Goal: Transaction & Acquisition: Obtain resource

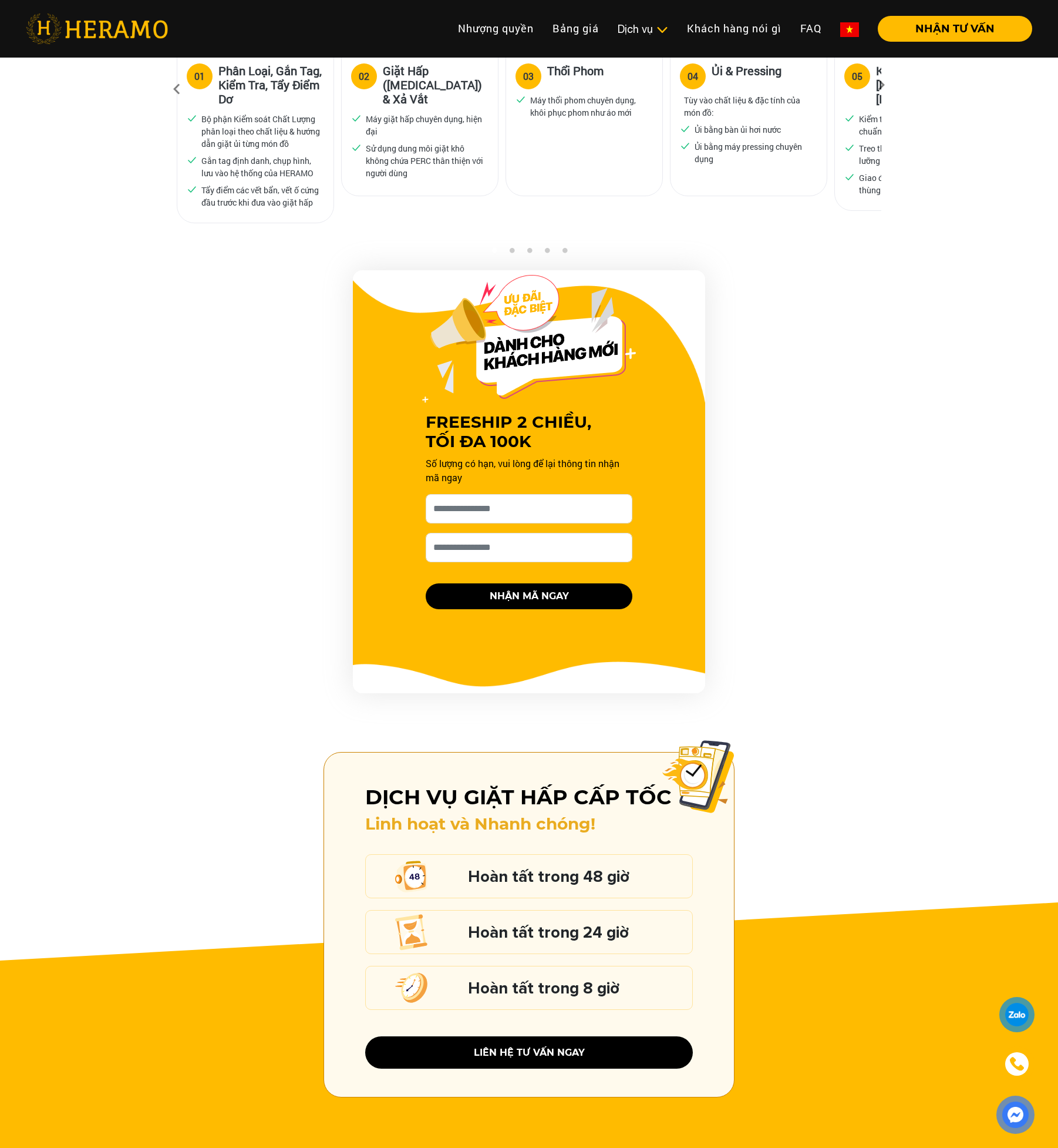
scroll to position [998, 0]
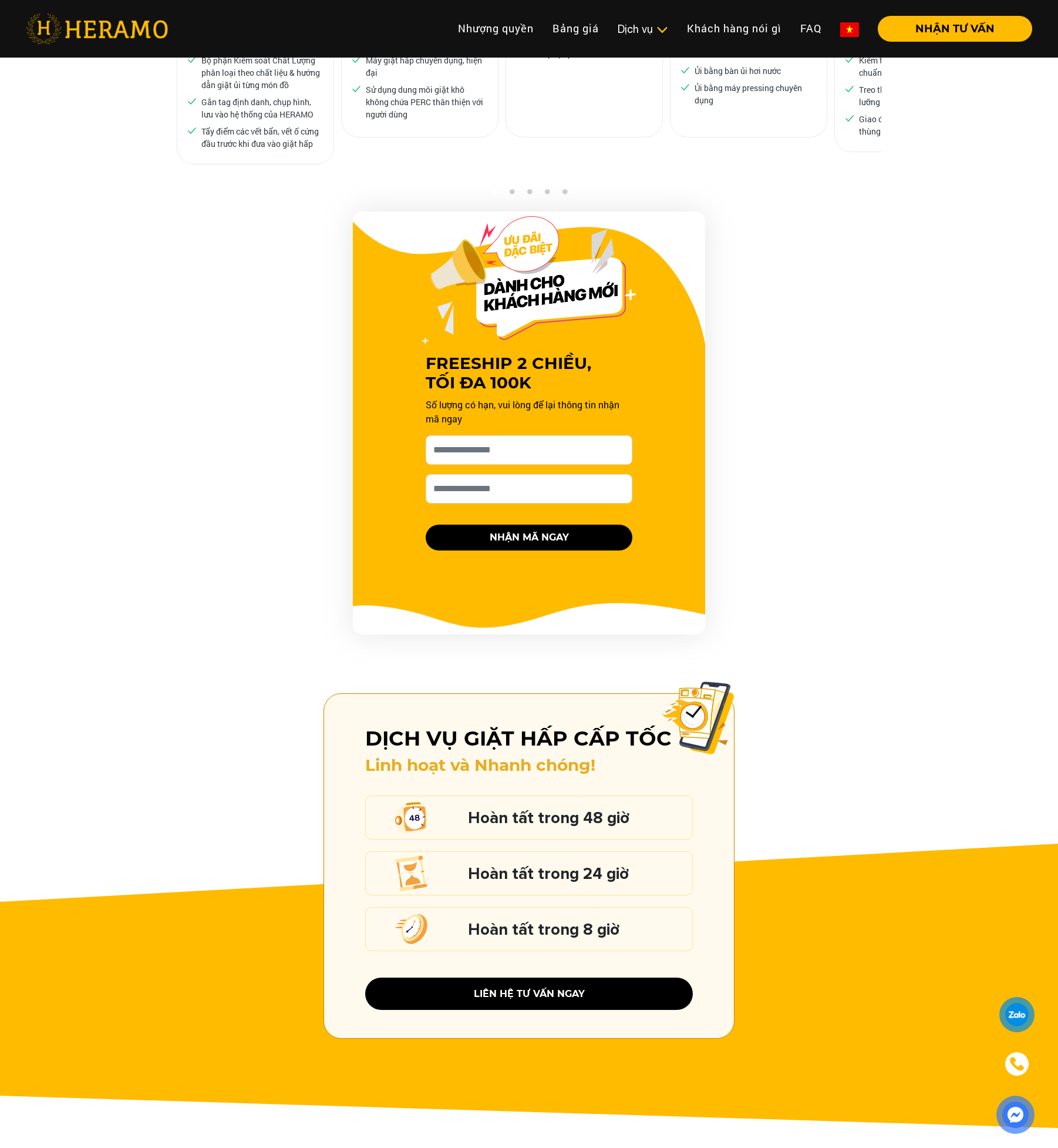
click at [576, 922] on h5 "Hoàn tất trong 8 giờ" at bounding box center [577, 930] width 218 height 15
click at [514, 442] on input "[PERSON_NAME] xin tên của bạn nhé *" at bounding box center [529, 450] width 207 height 29
click at [514, 441] on input "[PERSON_NAME] xin tên của bạn nhé *" at bounding box center [529, 450] width 207 height 29
type input "*"
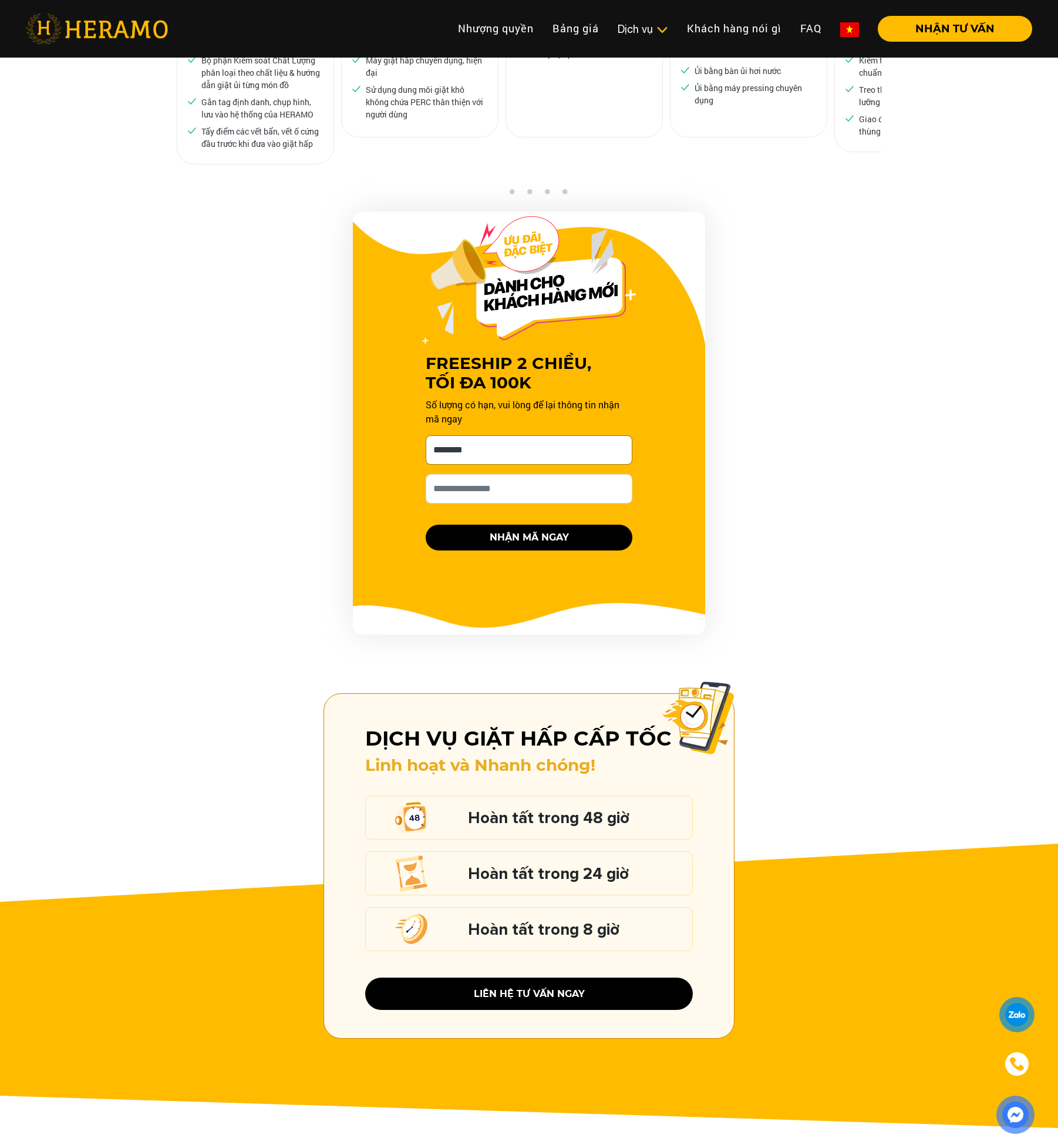
type input "********"
click at [562, 528] on button "NHẬN MÃ NGAY" at bounding box center [529, 537] width 207 height 26
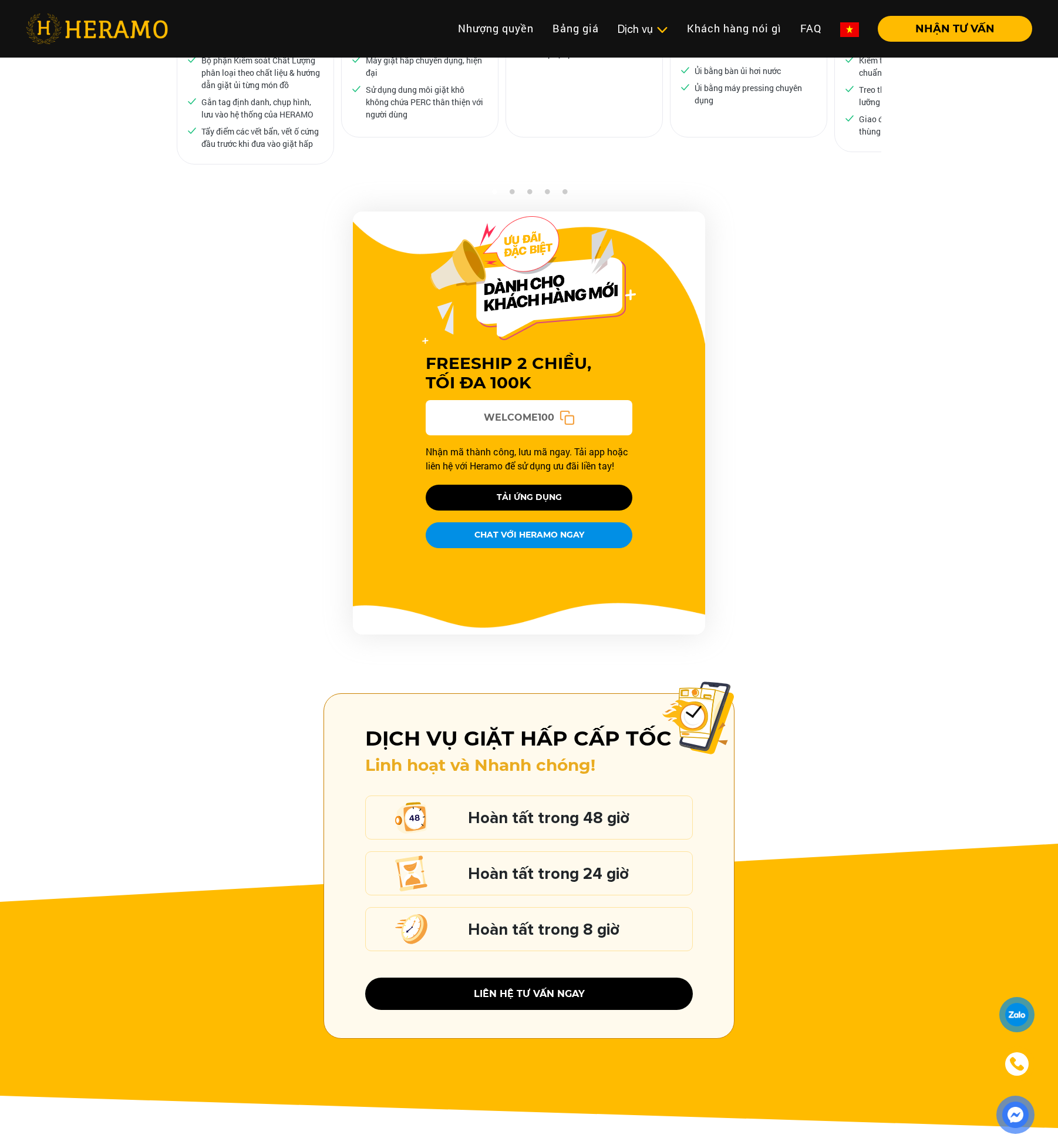
click at [570, 410] on icon at bounding box center [568, 418] width 15 height 15
click at [561, 522] on button "CHAT VỚI HERAMO NGAY" at bounding box center [529, 534] width 207 height 26
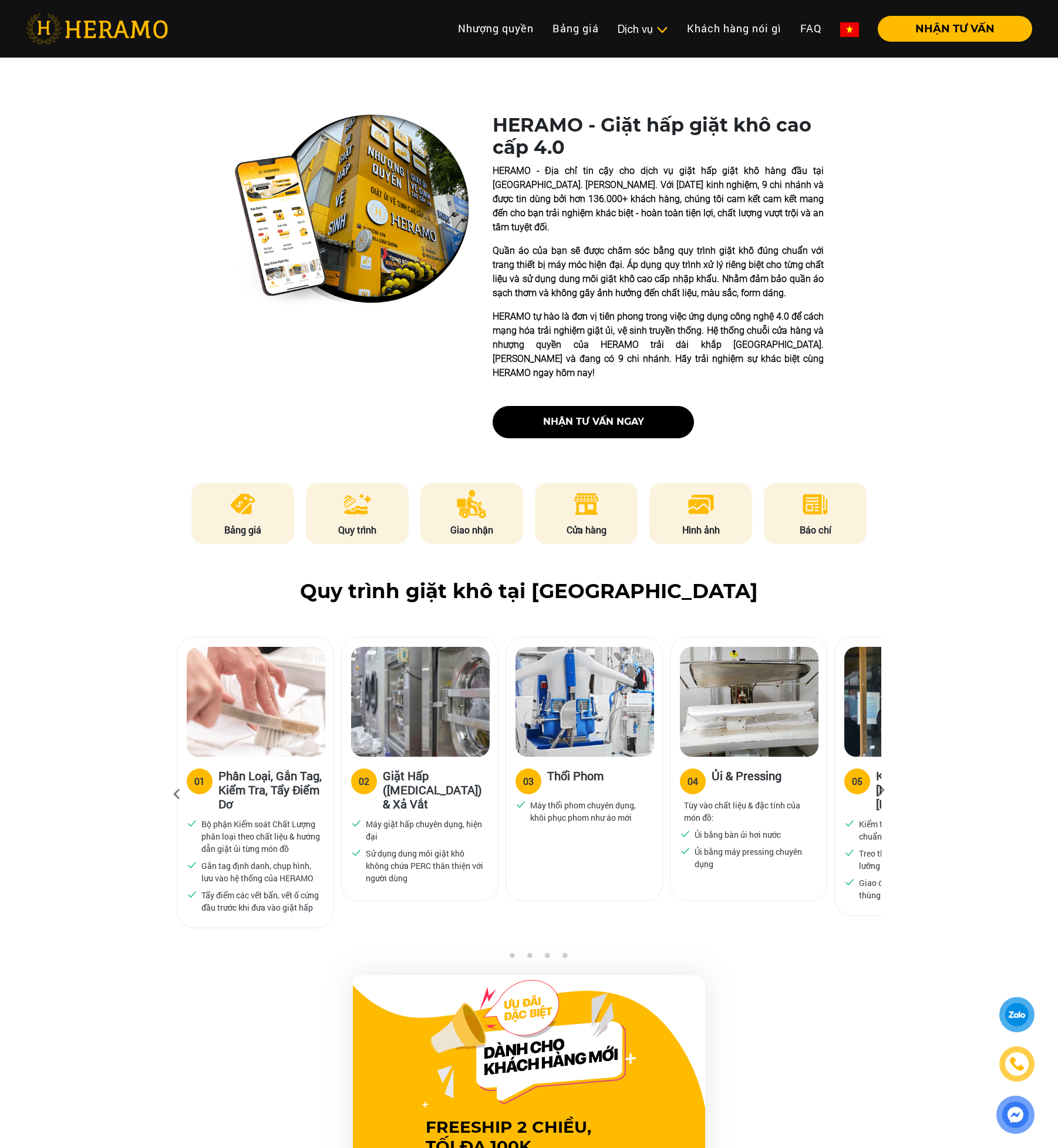
scroll to position [0, 0]
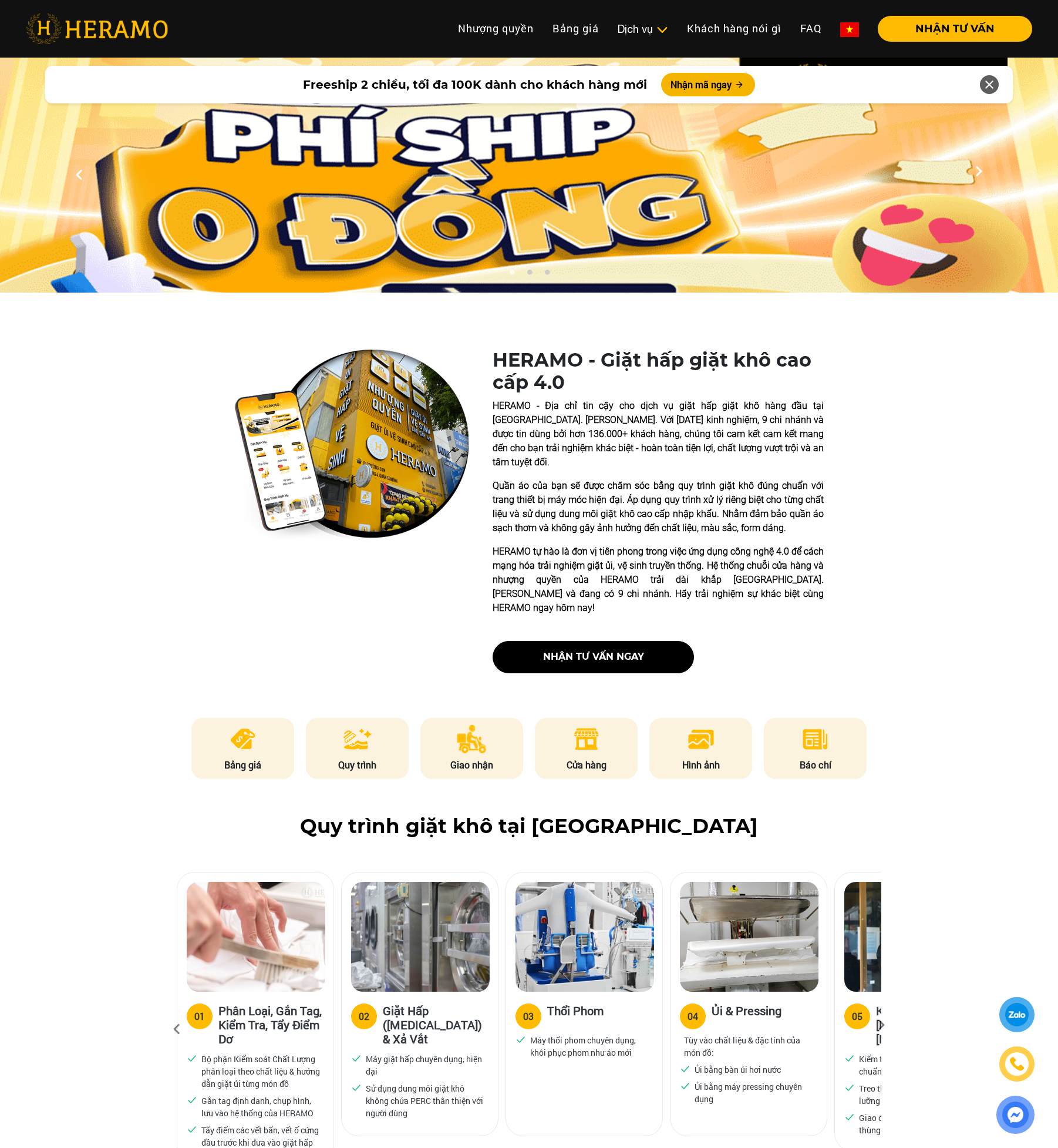
click at [242, 725] on img at bounding box center [242, 739] width 29 height 28
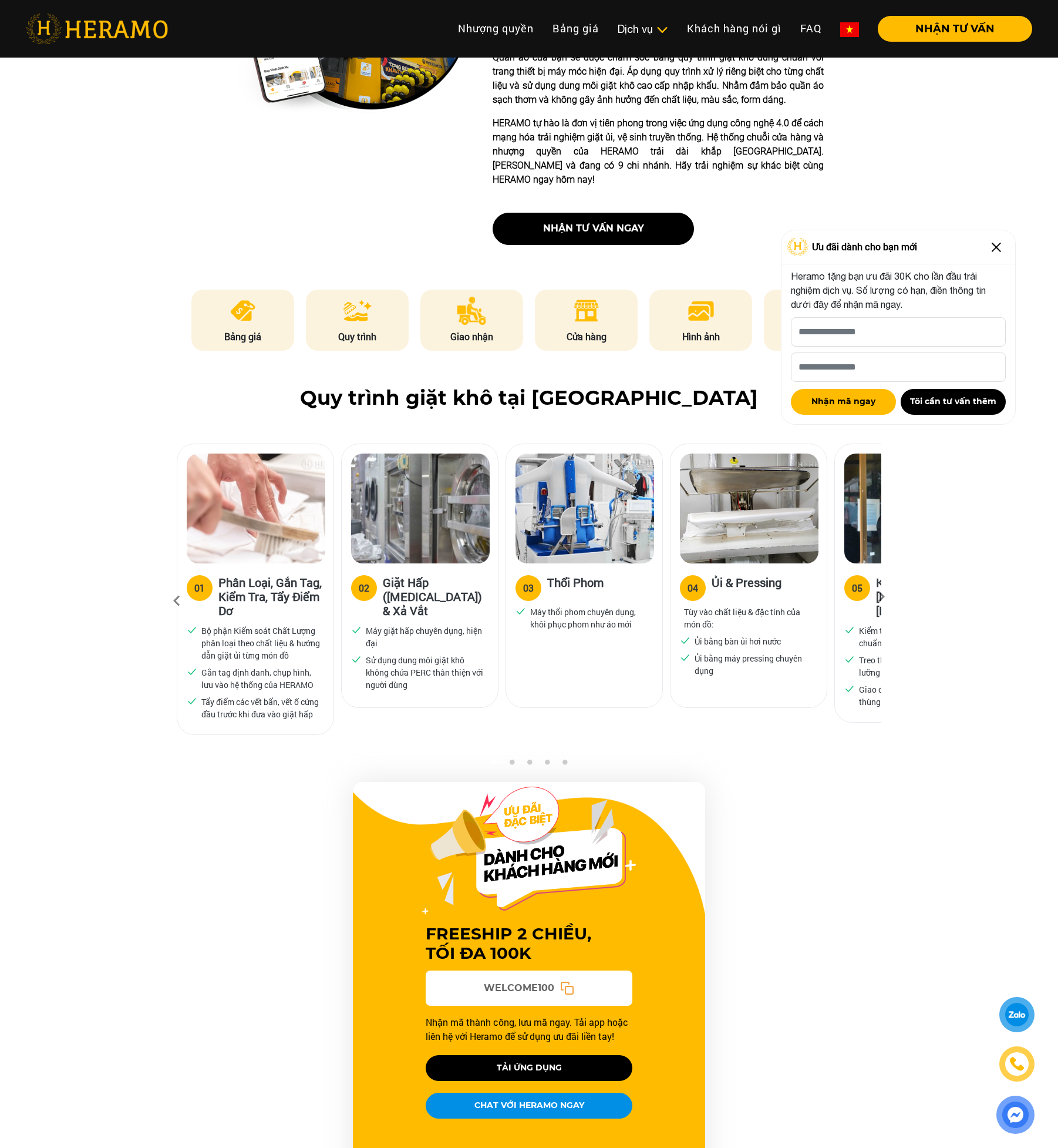
scroll to position [363, 0]
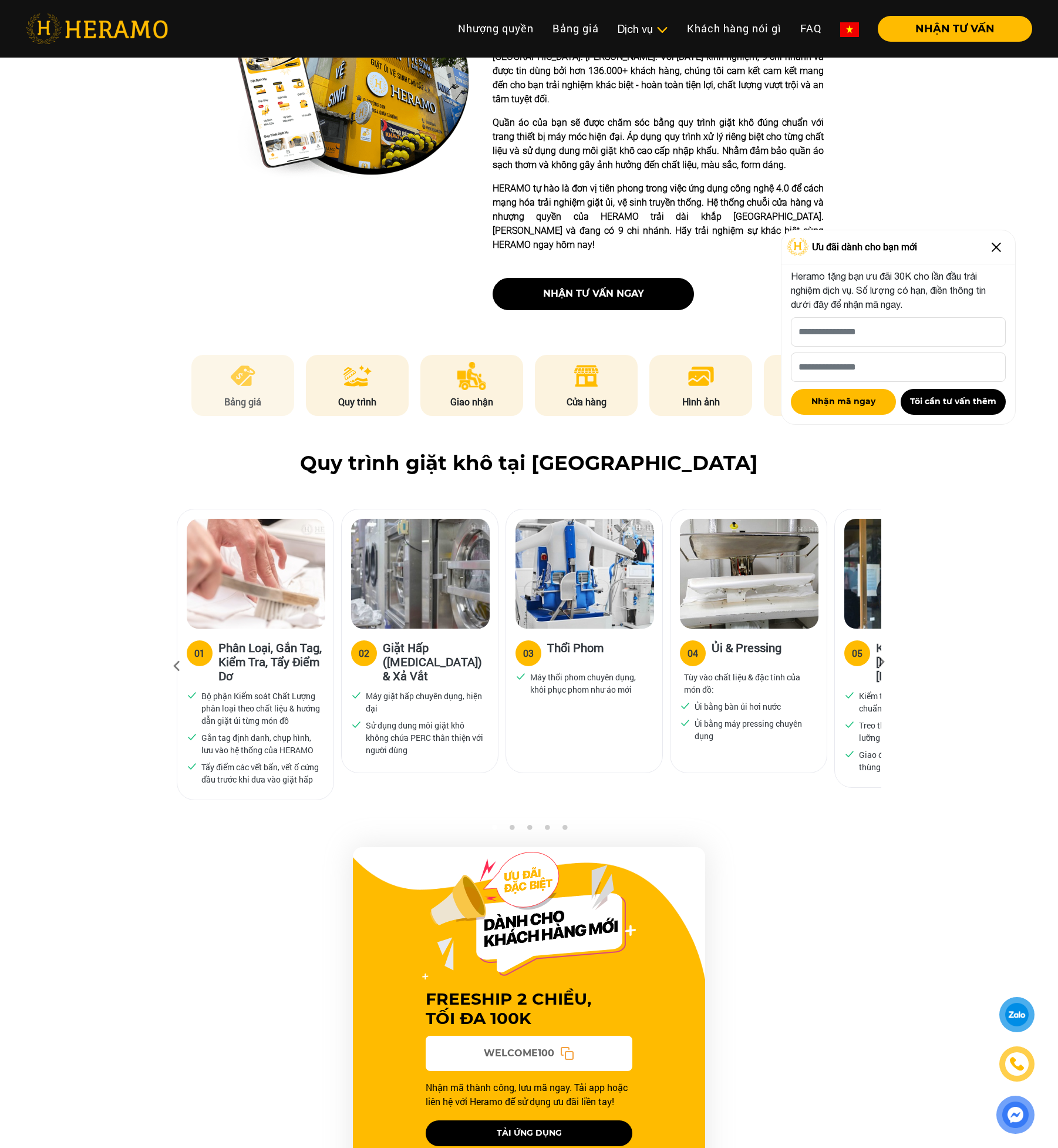
click at [257, 395] on p "Bảng giá" at bounding box center [242, 402] width 103 height 14
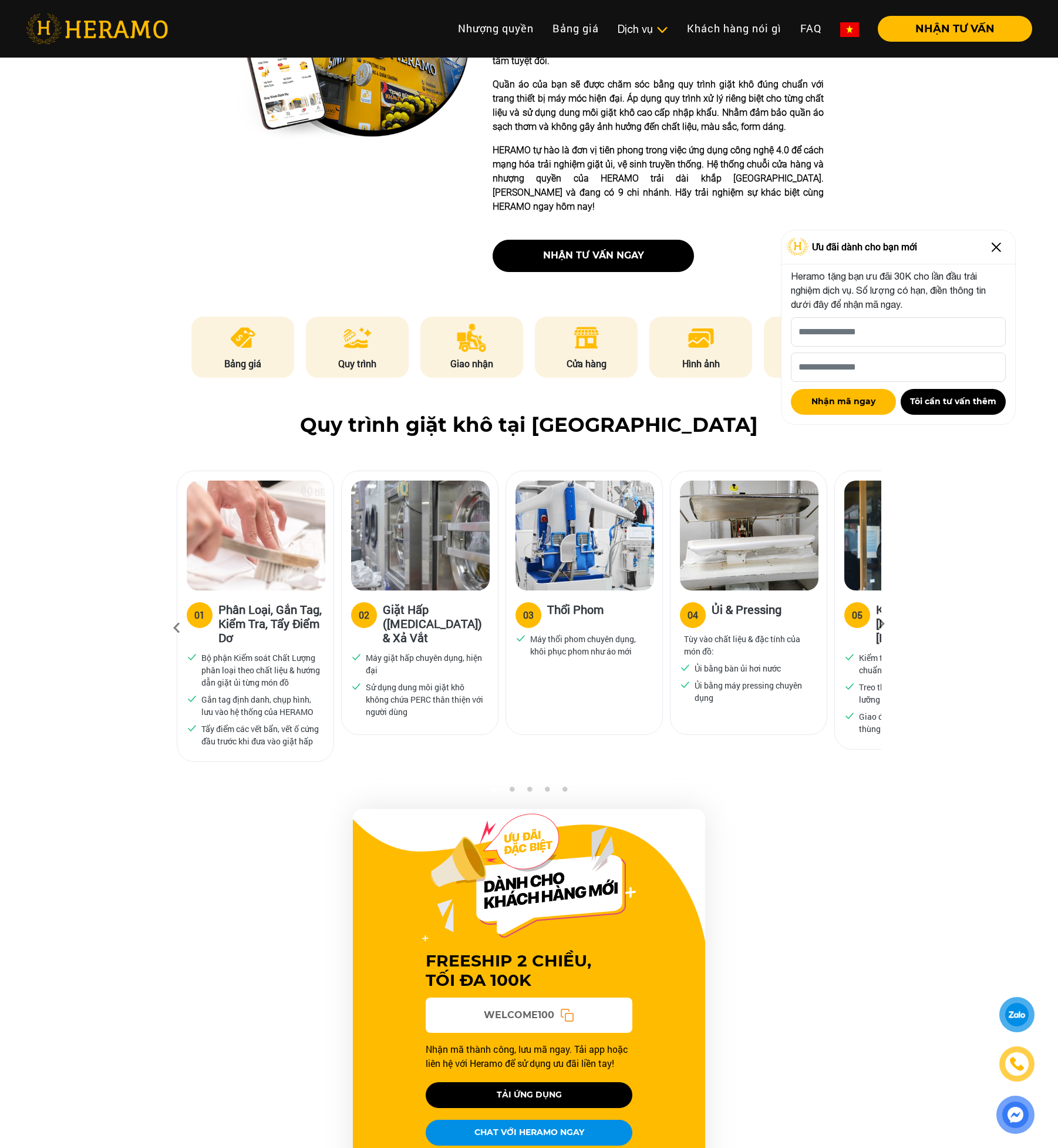
scroll to position [587, 0]
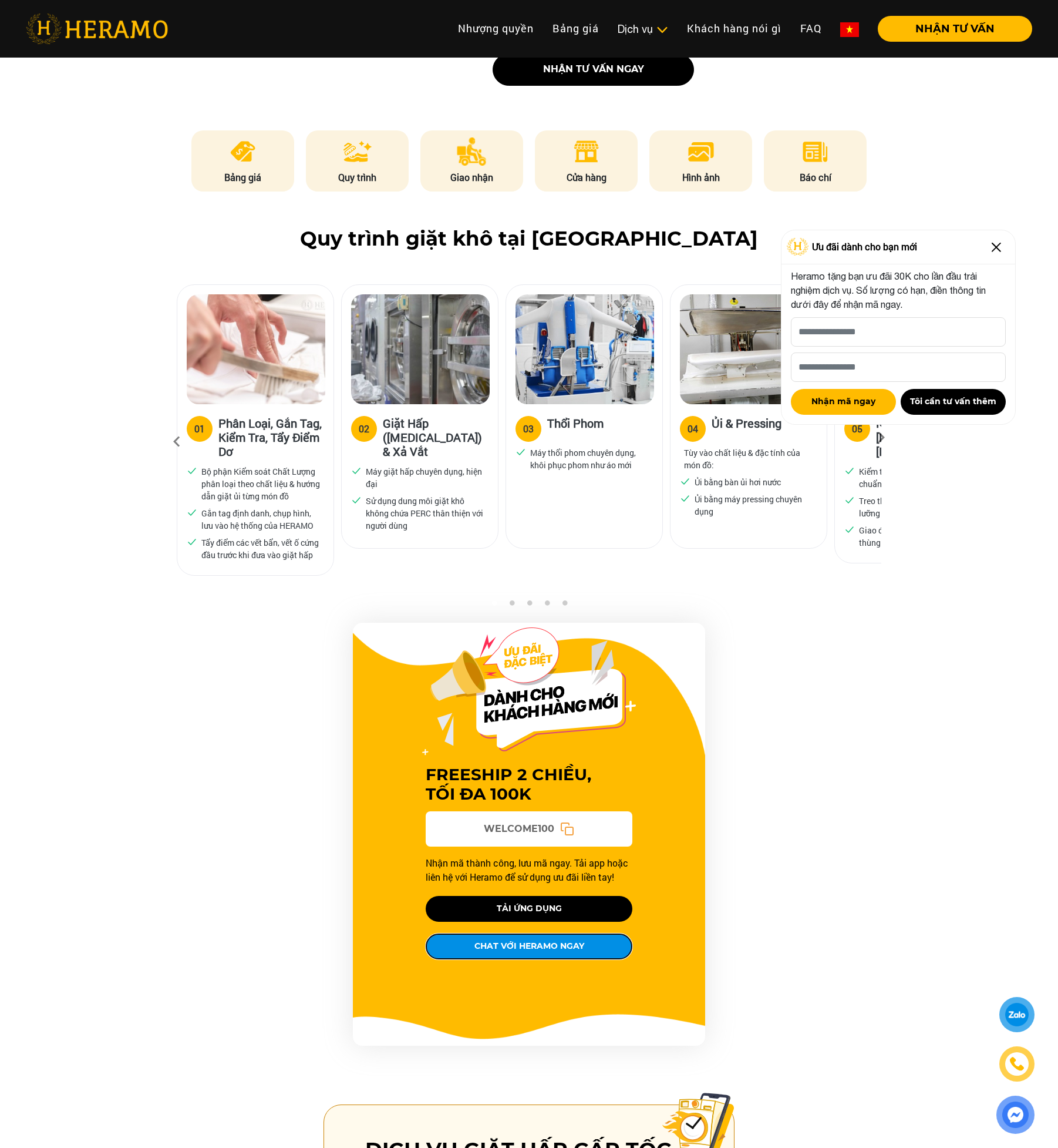
click at [567, 938] on button "CHAT VỚI HERAMO NGAY" at bounding box center [529, 946] width 207 height 26
